Goal: Task Accomplishment & Management: Use online tool/utility

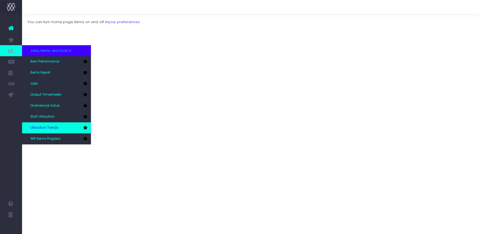
click at [50, 127] on span "Utilisation Trends" at bounding box center [44, 127] width 28 height 5
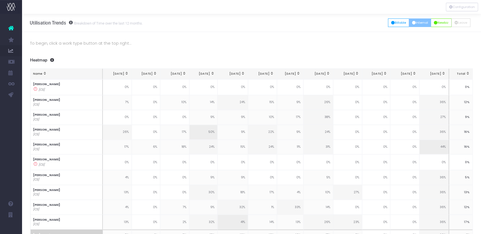
click at [412, 25] on button "Internal" at bounding box center [420, 22] width 22 height 9
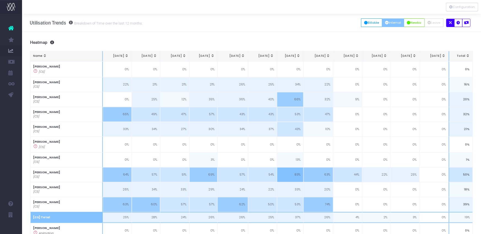
click at [382, 21] on button "Internal" at bounding box center [393, 22] width 22 height 9
click at [374, 21] on button "Billable" at bounding box center [371, 22] width 21 height 9
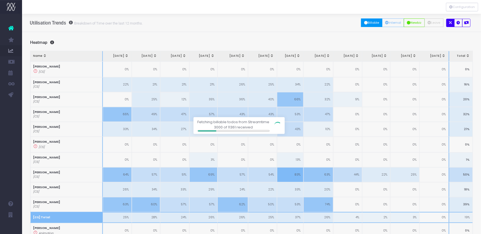
scroll to position [0, 4]
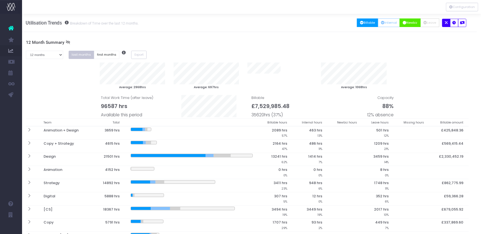
click at [411, 23] on button "Newbiz" at bounding box center [409, 22] width 21 height 9
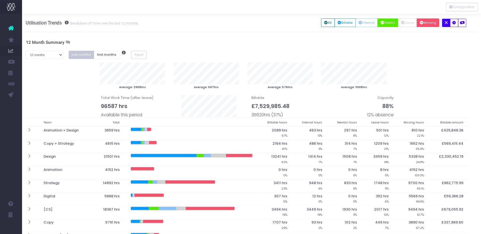
click at [434, 26] on button "Missing" at bounding box center [427, 22] width 23 height 9
drag, startPoint x: 455, startPoint y: 22, endPoint x: 288, endPoint y: 32, distance: 166.9
click at [455, 23] on icon "button" at bounding box center [454, 23] width 4 height 0
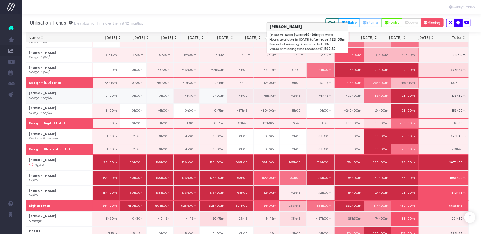
scroll to position [1047, 4]
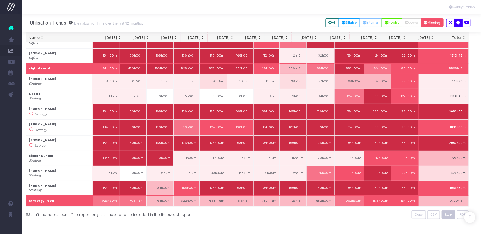
click at [453, 210] on button "Excel" at bounding box center [448, 214] width 14 height 9
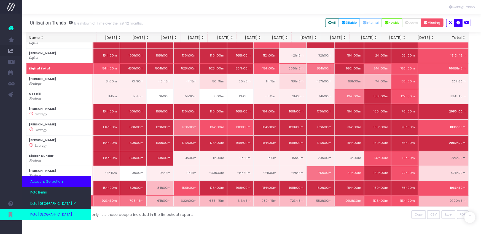
click at [45, 214] on span "Koto [GEOGRAPHIC_DATA]" at bounding box center [51, 214] width 42 height 5
